Goal: Information Seeking & Learning: Learn about a topic

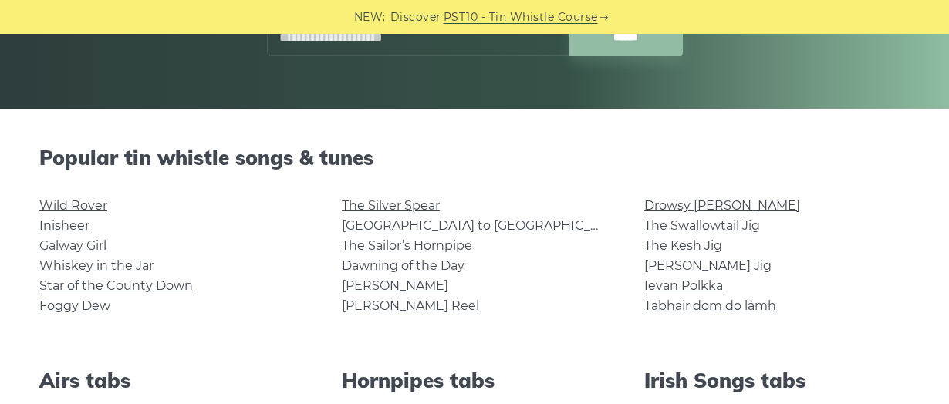
scroll to position [299, 0]
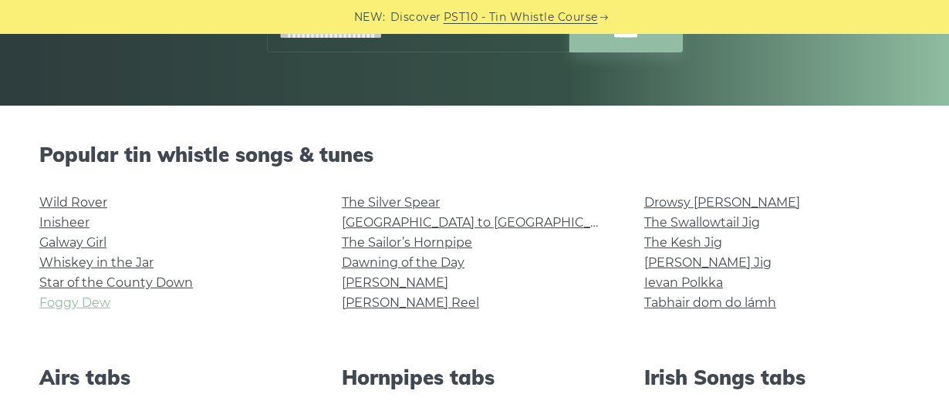
click at [83, 302] on link "Foggy Dew" at bounding box center [74, 303] width 71 height 15
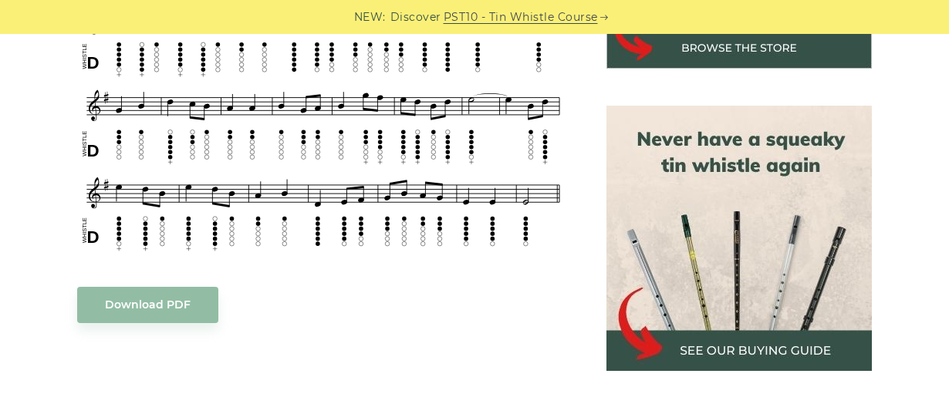
scroll to position [550, 0]
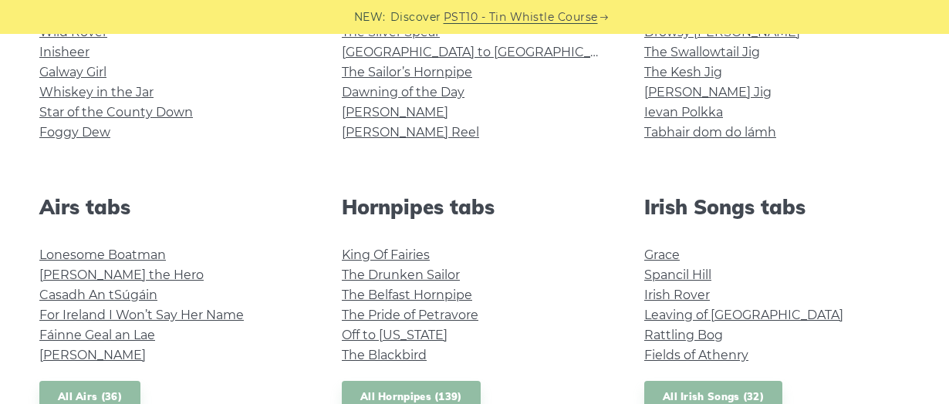
scroll to position [490, 0]
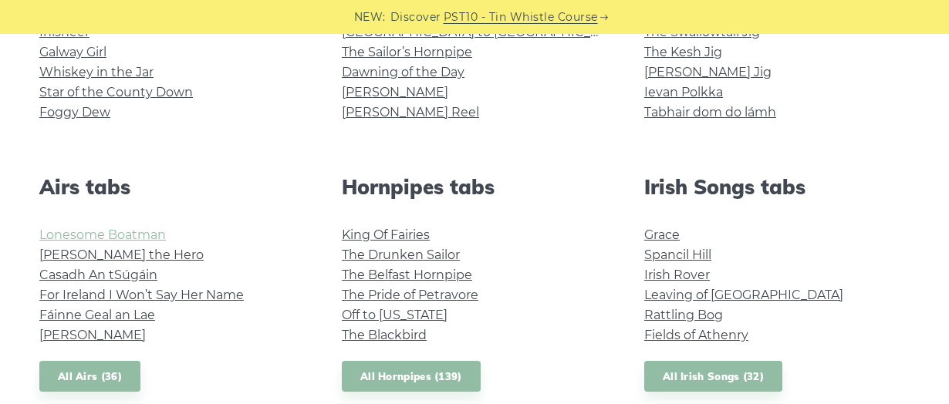
click at [137, 232] on link "Lonesome Boatman" at bounding box center [102, 235] width 127 height 15
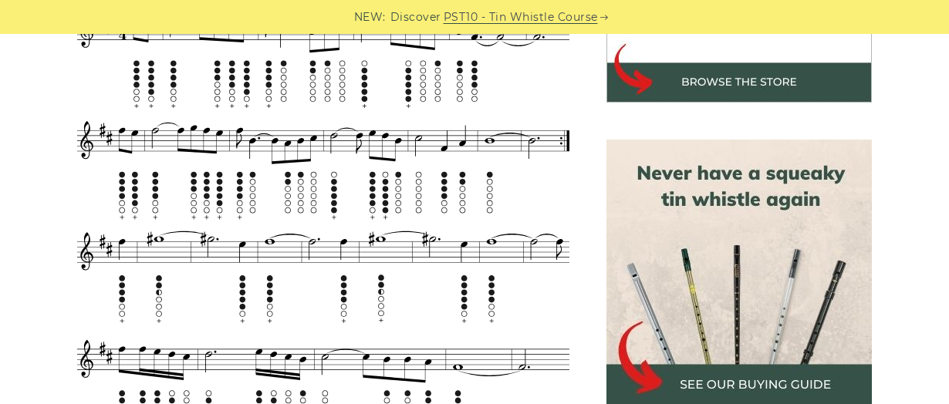
scroll to position [607, 0]
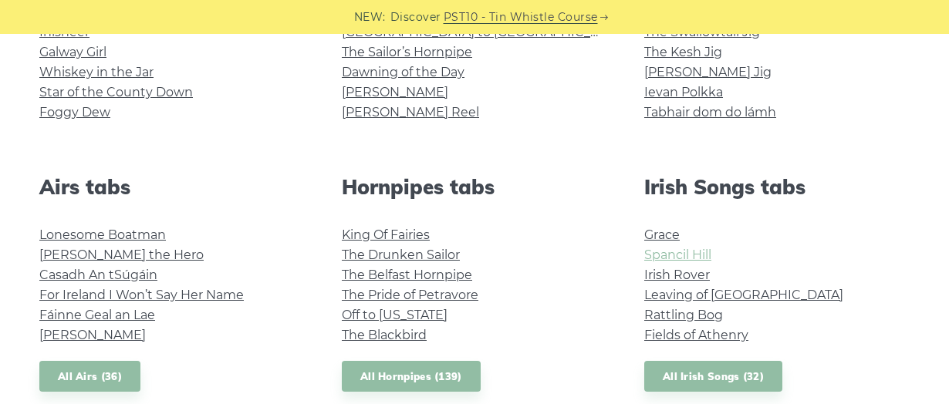
click at [692, 254] on link "Spancil Hill" at bounding box center [677, 255] width 67 height 15
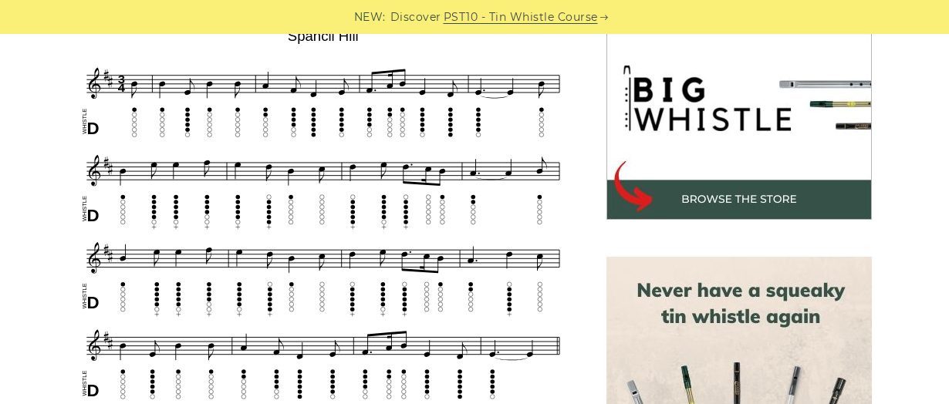
scroll to position [493, 0]
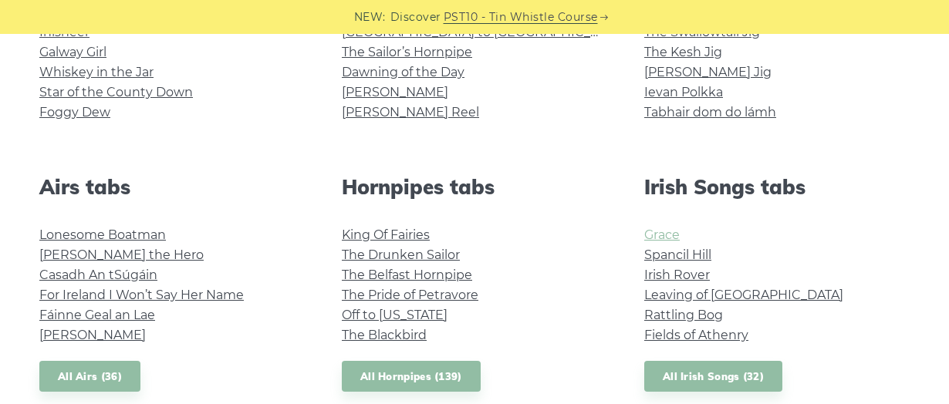
click at [661, 241] on link "Grace" at bounding box center [661, 235] width 35 height 15
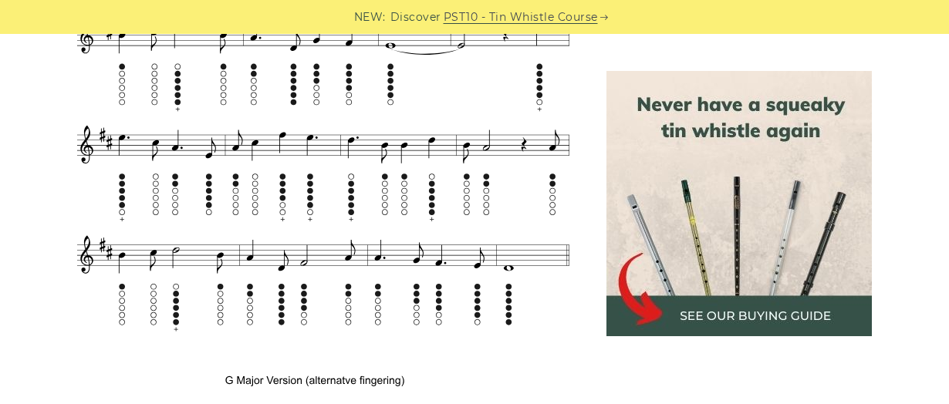
scroll to position [1146, 0]
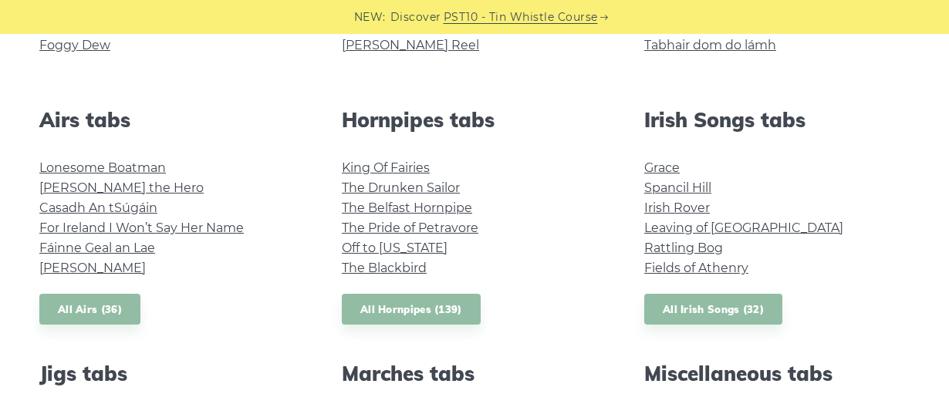
scroll to position [558, 0]
click at [735, 308] on link "All Irish Songs (32)" at bounding box center [713, 309] width 138 height 32
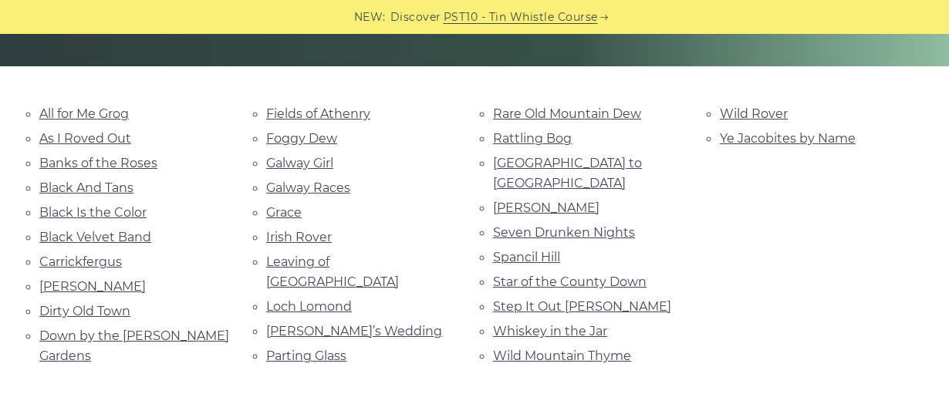
scroll to position [340, 0]
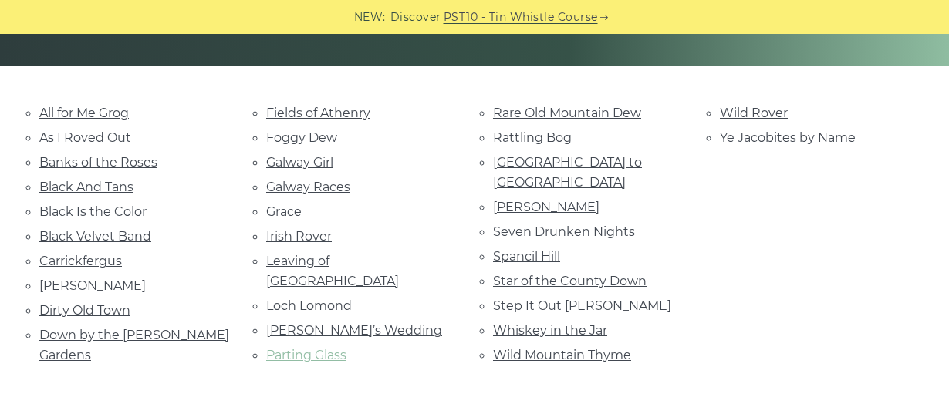
click at [336, 348] on link "Parting Glass" at bounding box center [306, 355] width 80 height 15
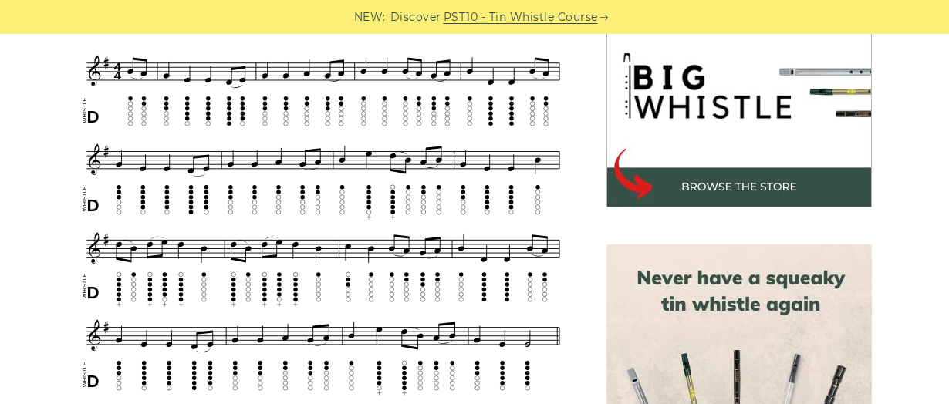
scroll to position [501, 0]
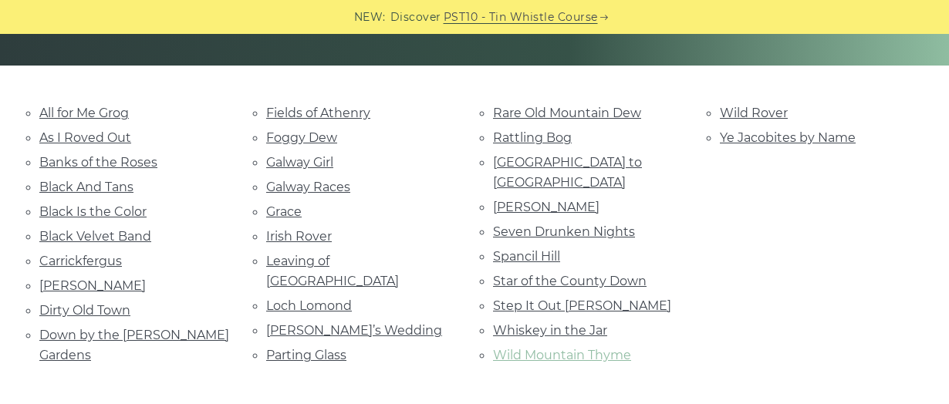
drag, startPoint x: 0, startPoint y: 0, endPoint x: 522, endPoint y: 334, distance: 620.1
click at [522, 348] on link "Wild Mountain Thyme" at bounding box center [562, 355] width 138 height 15
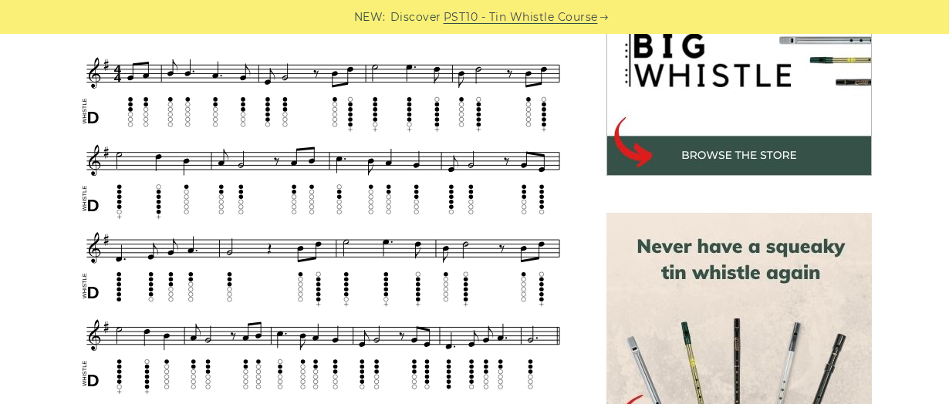
scroll to position [532, 0]
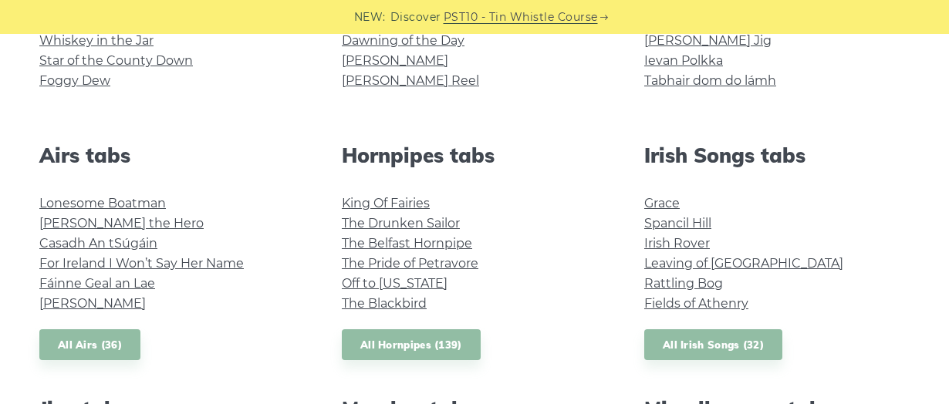
scroll to position [574, 0]
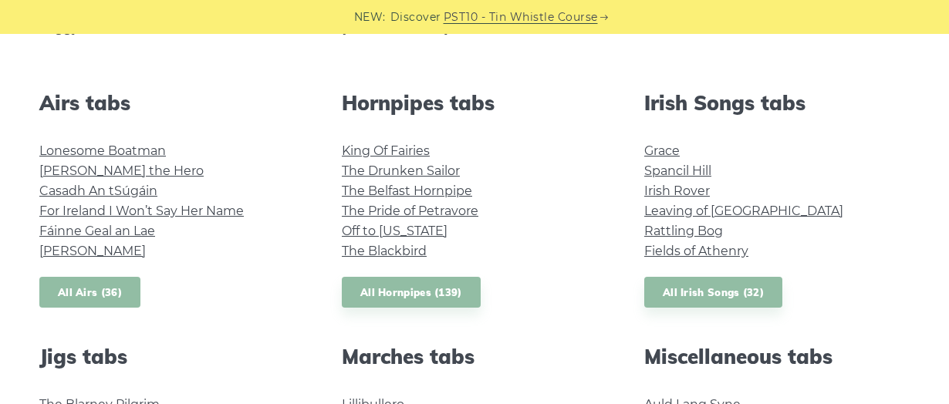
click at [65, 289] on link "All Airs (36)" at bounding box center [89, 293] width 101 height 32
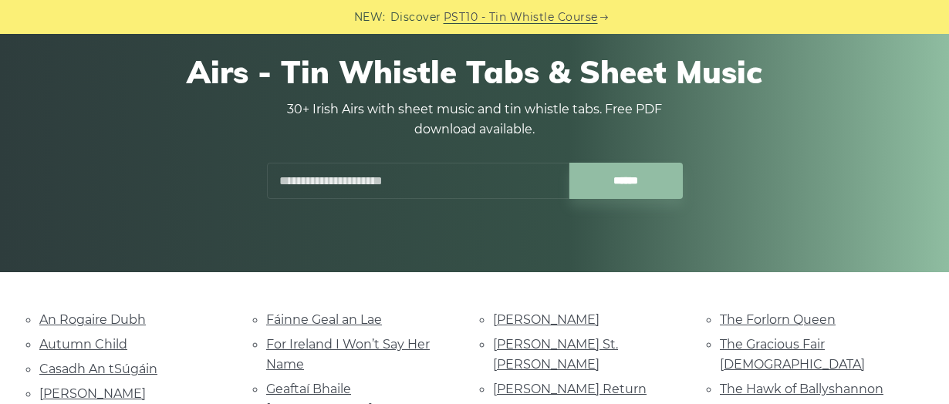
scroll to position [134, 0]
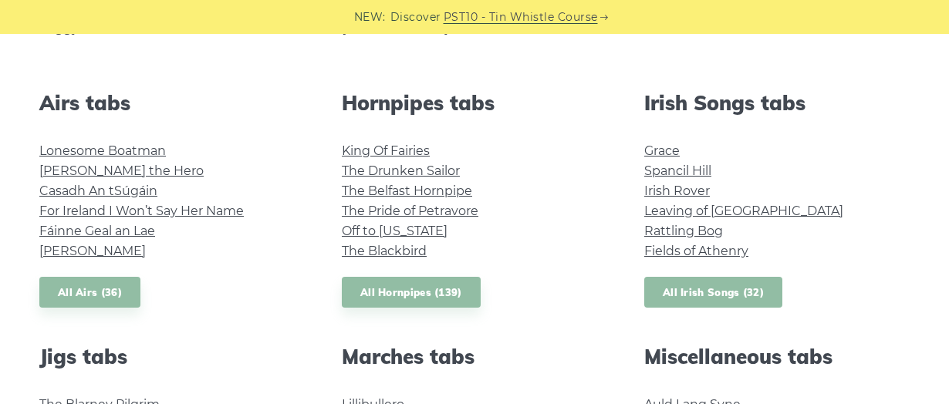
click at [673, 301] on link "All Irish Songs (32)" at bounding box center [713, 293] width 138 height 32
click at [681, 292] on link "All Irish Songs (32)" at bounding box center [713, 293] width 138 height 32
